Goal: Entertainment & Leisure: Consume media (video, audio)

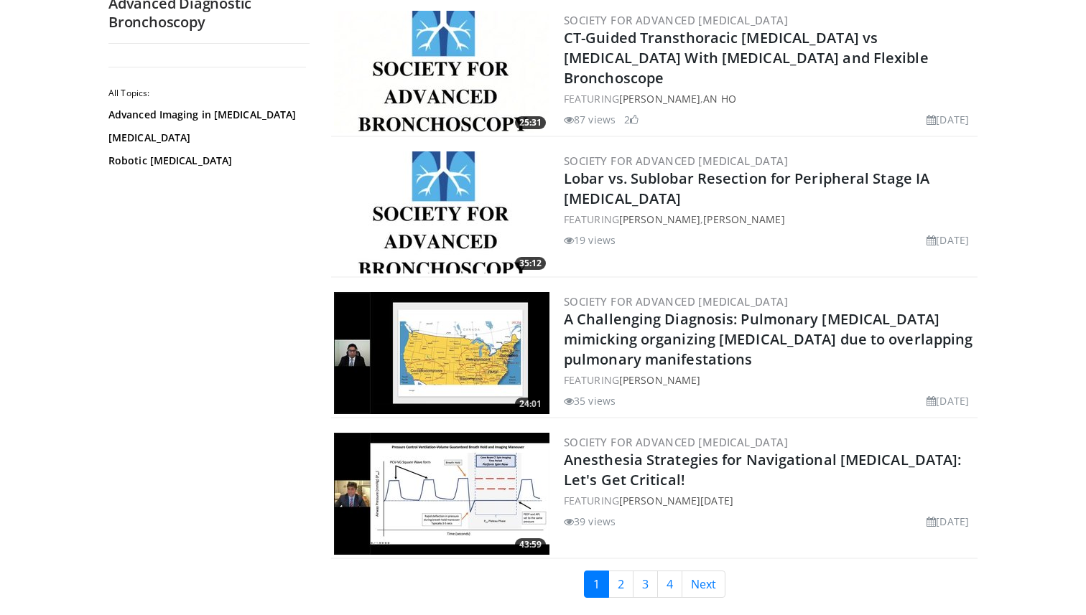
scroll to position [3154, 0]
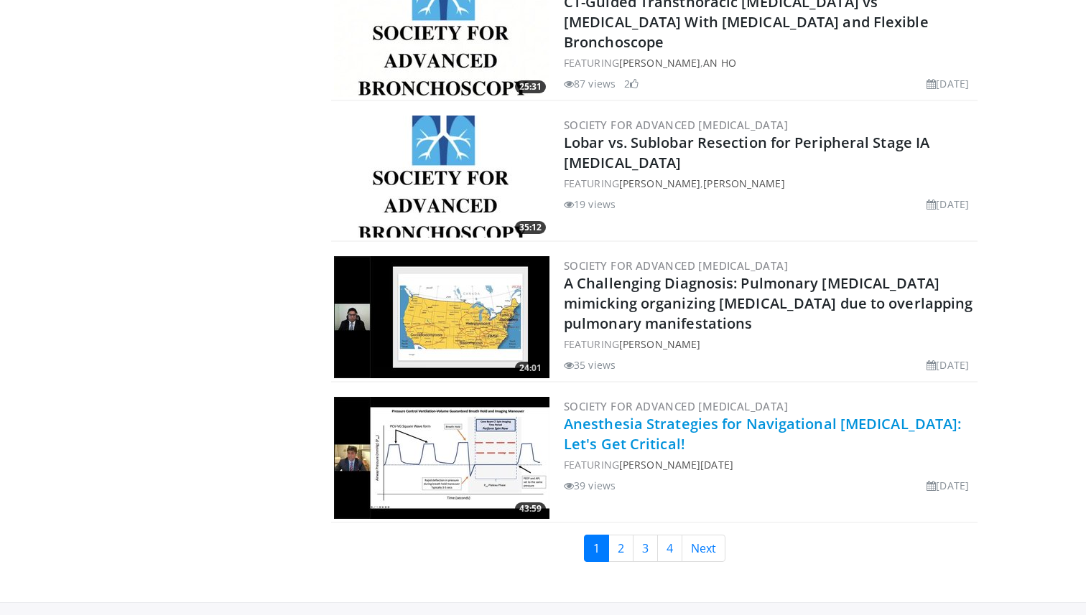
click at [676, 424] on link "Anesthesia Strategies for Navigational [MEDICAL_DATA]: Let's Get Critical!" at bounding box center [762, 433] width 397 height 39
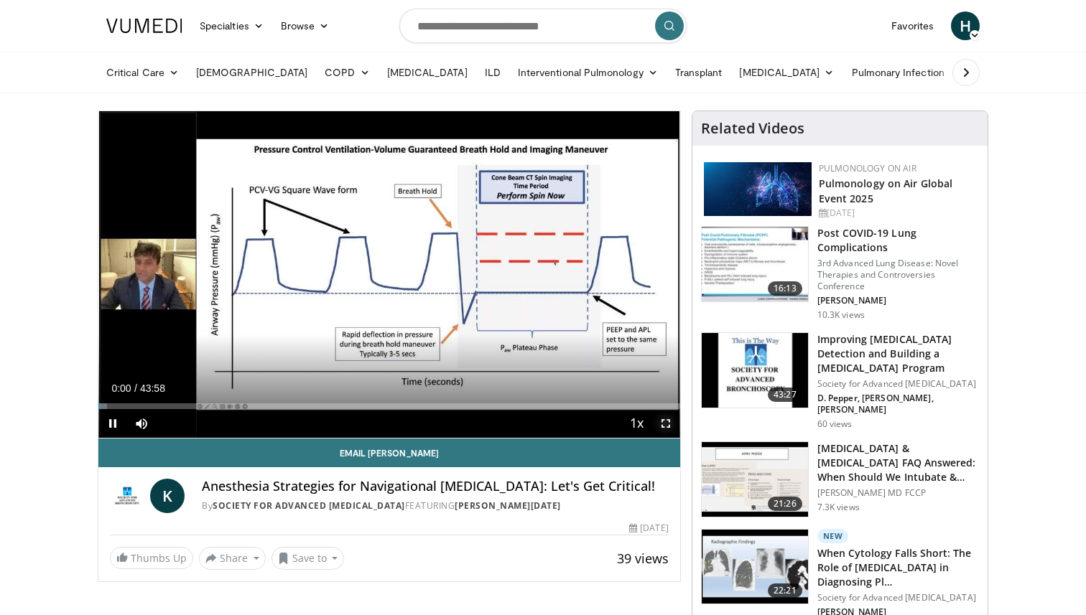
click at [665, 422] on span "Video Player" at bounding box center [665, 423] width 29 height 29
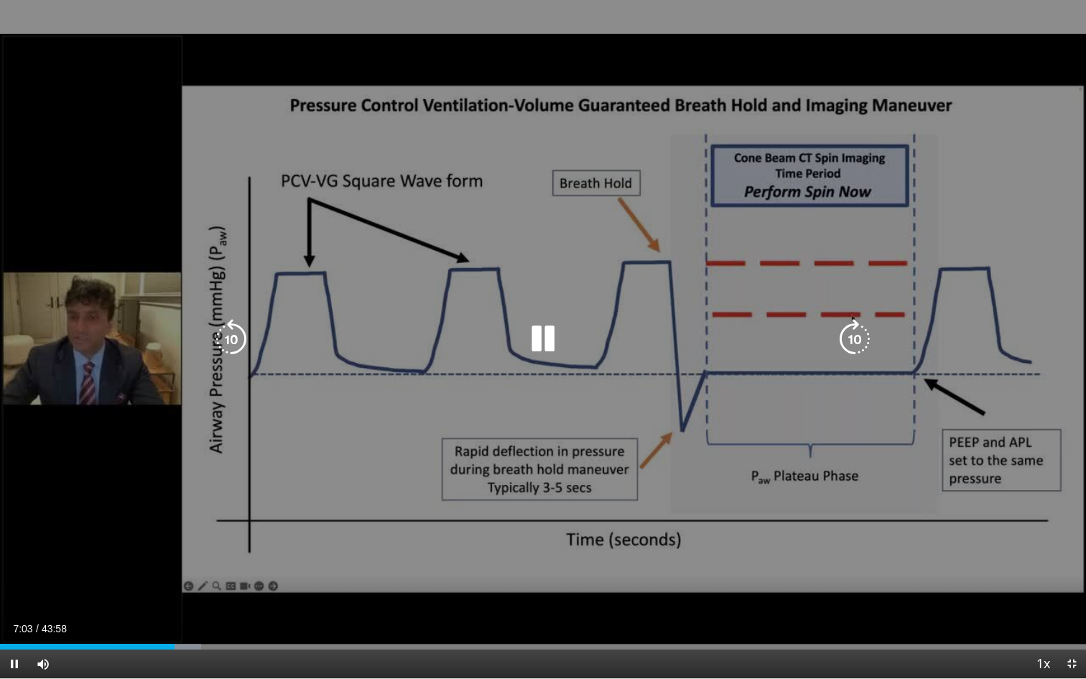
click at [537, 334] on icon "Video Player" at bounding box center [543, 339] width 40 height 40
click at [531, 347] on icon "Video Player" at bounding box center [543, 339] width 40 height 40
click at [545, 340] on icon "Video Player" at bounding box center [543, 339] width 40 height 40
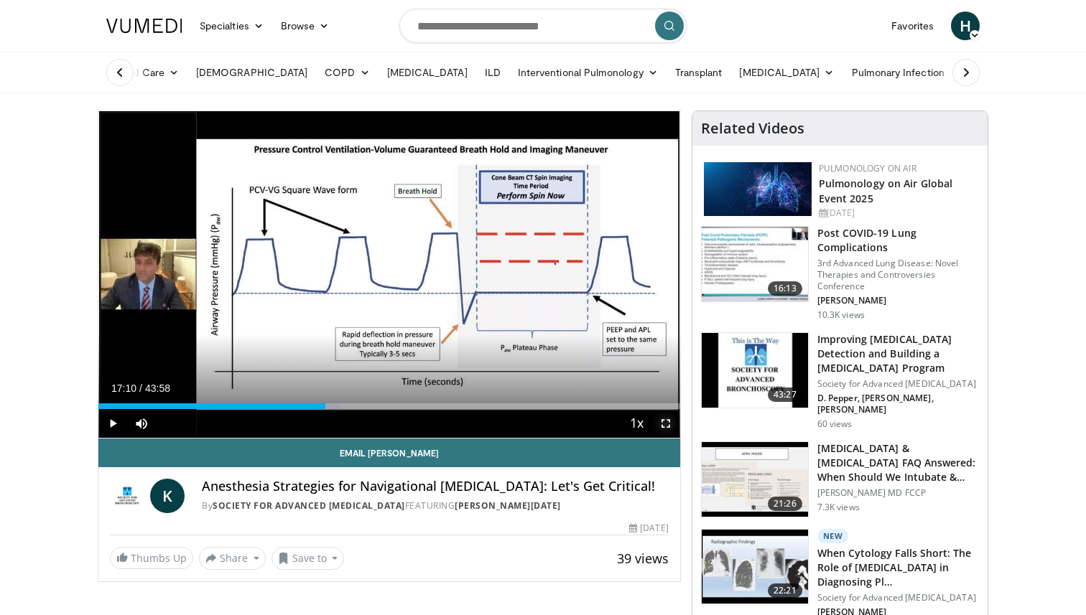
click at [667, 428] on span "Video Player" at bounding box center [665, 423] width 29 height 29
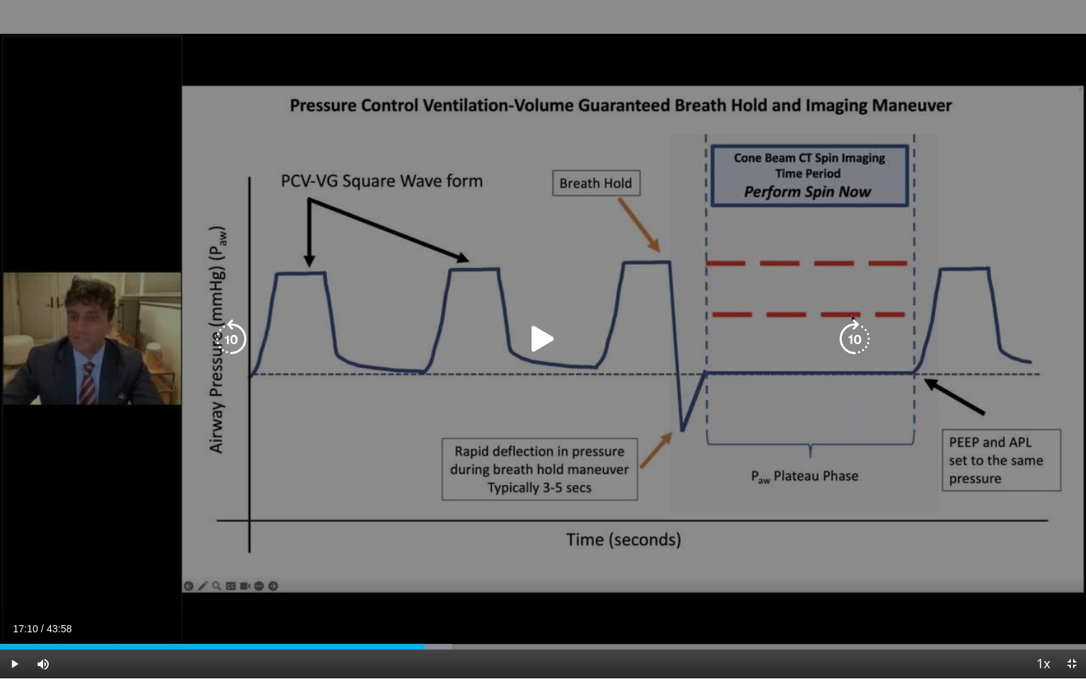
click at [541, 332] on icon "Video Player" at bounding box center [543, 339] width 40 height 40
drag, startPoint x: 880, startPoint y: 171, endPoint x: 872, endPoint y: 174, distance: 7.7
click at [536, 332] on icon "Video Player" at bounding box center [543, 339] width 40 height 40
click at [543, 345] on icon "Video Player" at bounding box center [543, 339] width 40 height 40
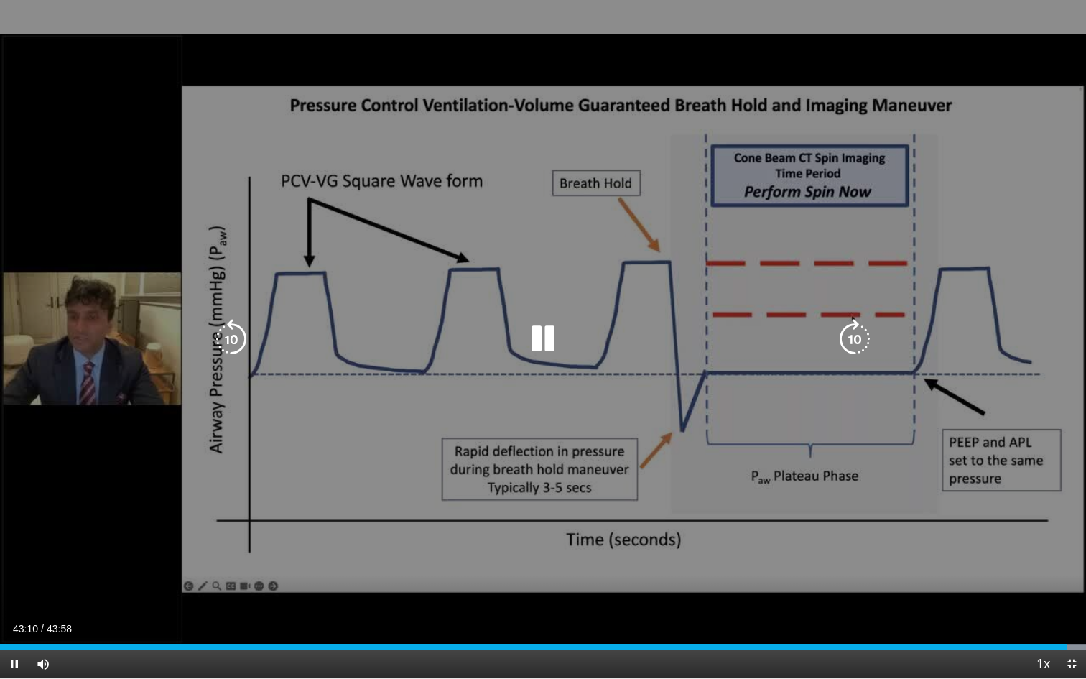
click at [548, 337] on icon "Video Player" at bounding box center [543, 339] width 40 height 40
